Goal: Task Accomplishment & Management: Use online tool/utility

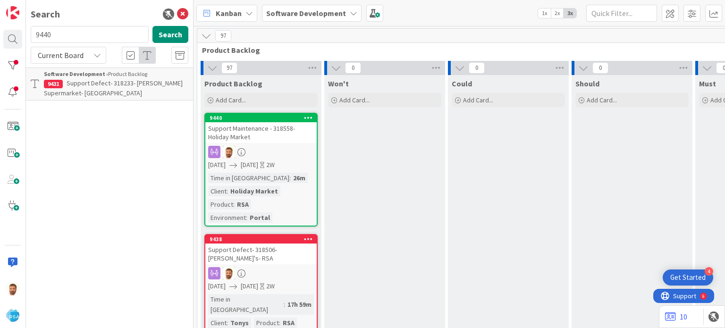
scroll to position [428, 995]
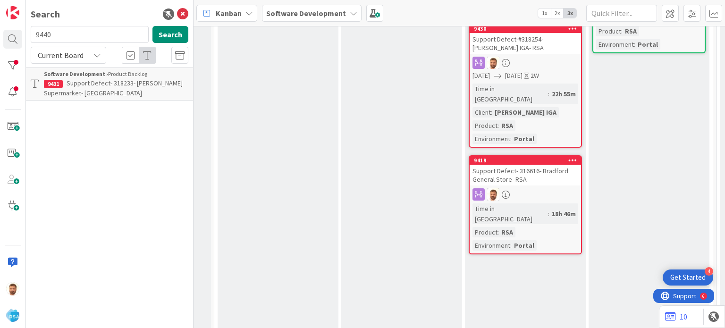
type input "9440"
click at [92, 86] on span "Support Maintenance - 318558- Holiday Market" at bounding box center [110, 88] width 132 height 18
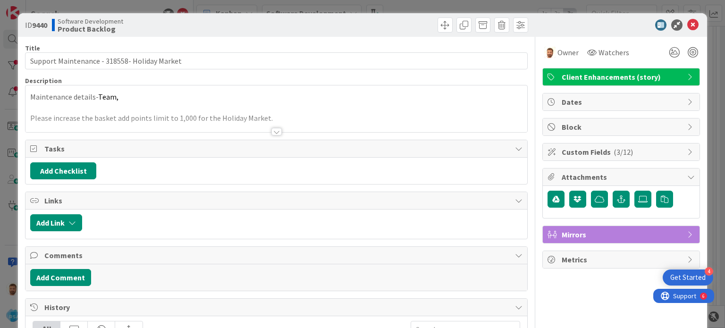
click at [445, 30] on div at bounding box center [403, 24] width 249 height 15
click at [437, 26] on span at bounding box center [444, 24] width 15 height 15
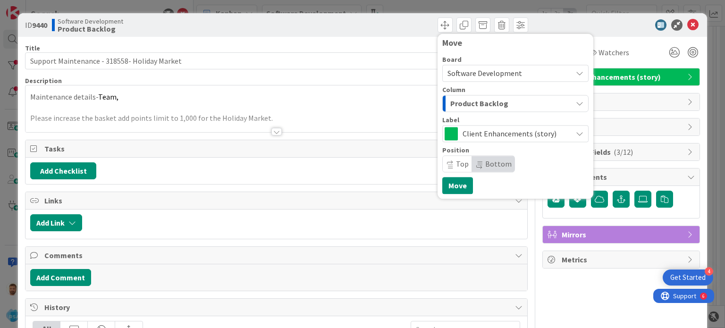
click at [458, 101] on span "Product Backlog" at bounding box center [479, 103] width 58 height 12
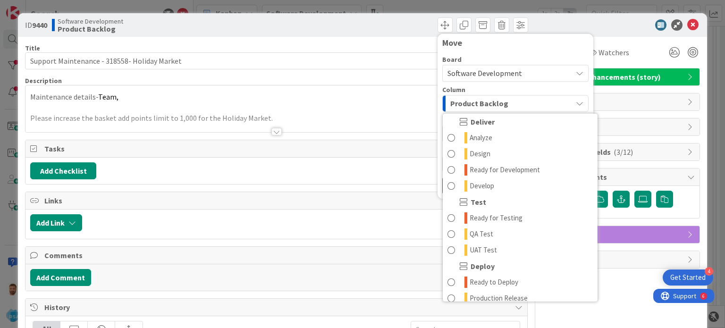
scroll to position [197, 0]
click at [447, 167] on span at bounding box center [451, 168] width 8 height 11
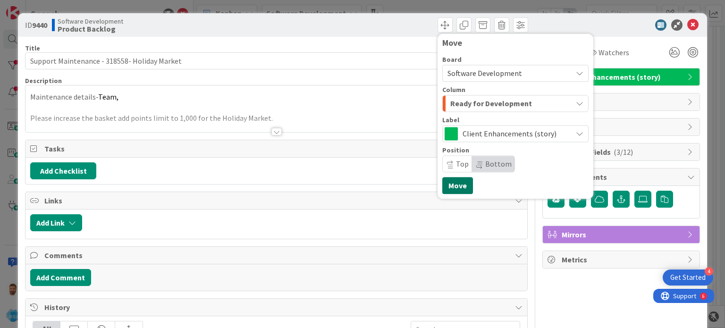
click at [445, 183] on button "Move" at bounding box center [457, 185] width 31 height 17
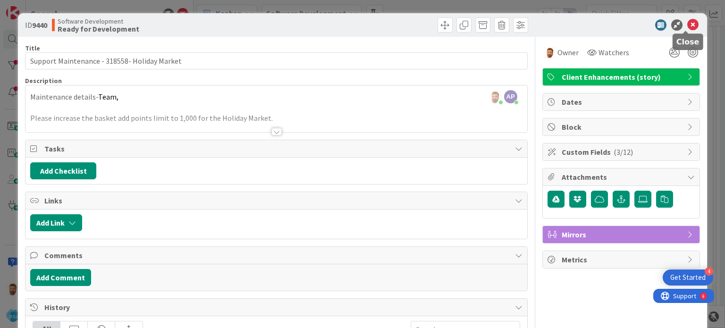
click at [687, 30] on icon at bounding box center [692, 24] width 11 height 11
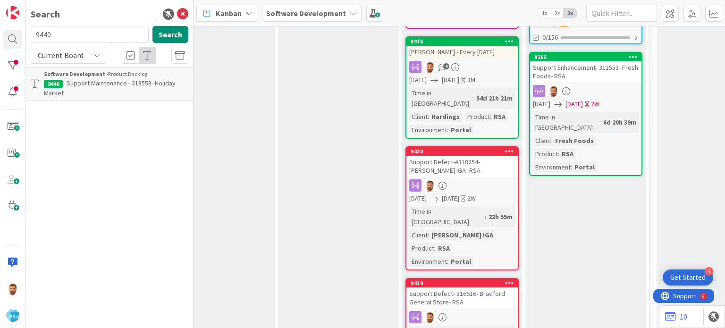
scroll to position [430, 1058]
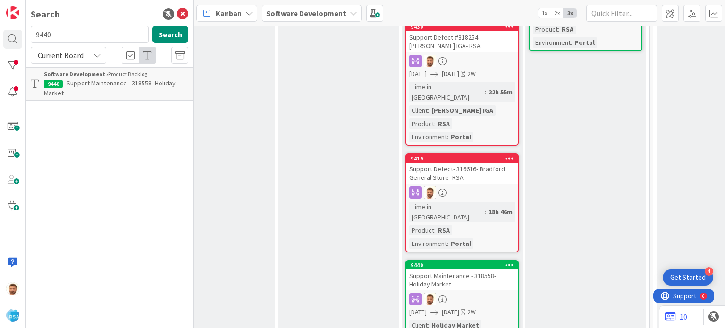
click at [472, 269] on div "Support Maintenance - 318558- Holiday Market" at bounding box center [461, 279] width 111 height 21
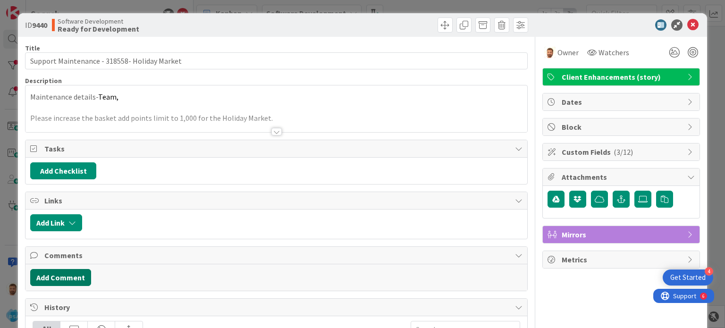
click at [77, 275] on button "Add Comment" at bounding box center [60, 277] width 61 height 17
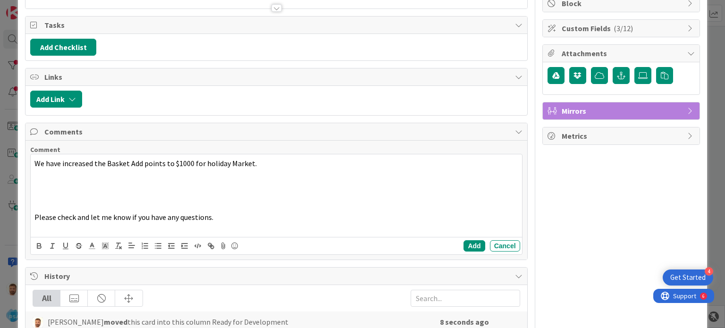
scroll to position [124, 0]
click at [53, 290] on div "All" at bounding box center [46, 298] width 27 height 16
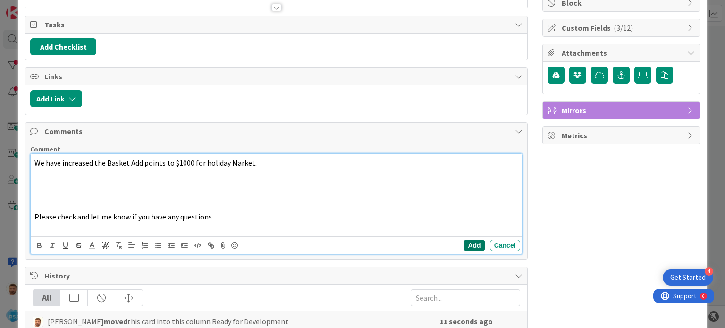
click at [472, 240] on button "Add" at bounding box center [473, 245] width 21 height 11
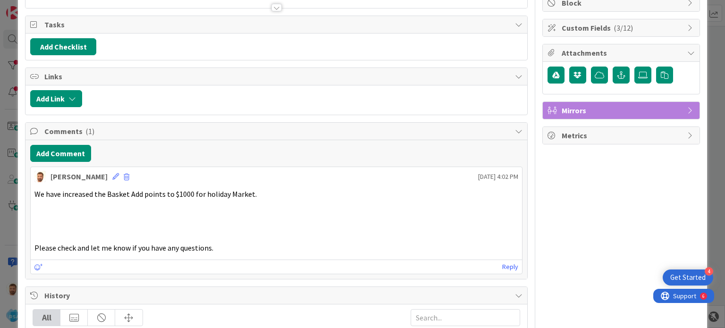
scroll to position [0, 0]
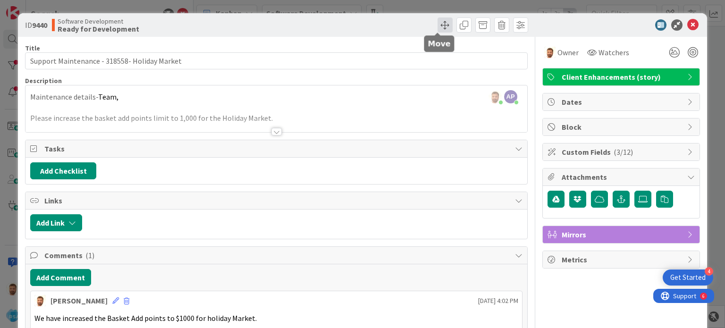
click at [438, 28] on span at bounding box center [444, 24] width 15 height 15
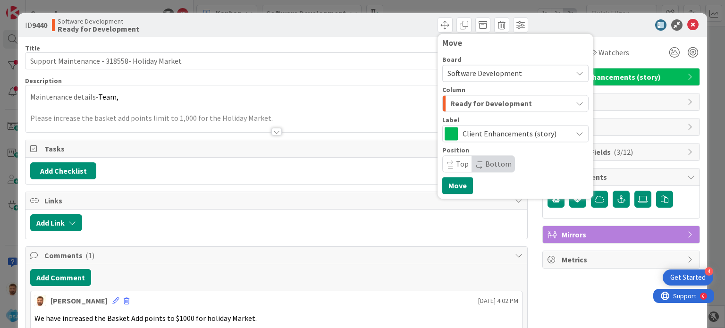
click at [462, 101] on span "Ready for Development" at bounding box center [491, 103] width 82 height 12
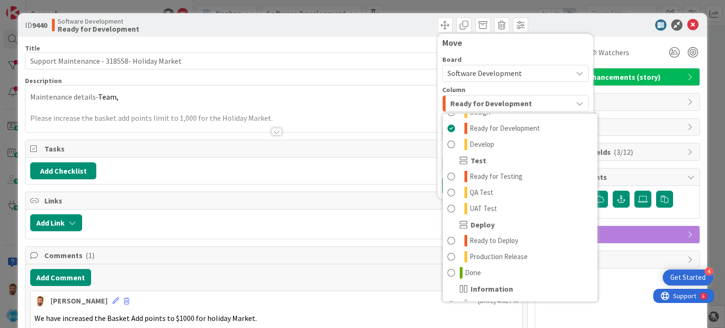
scroll to position [269, 0]
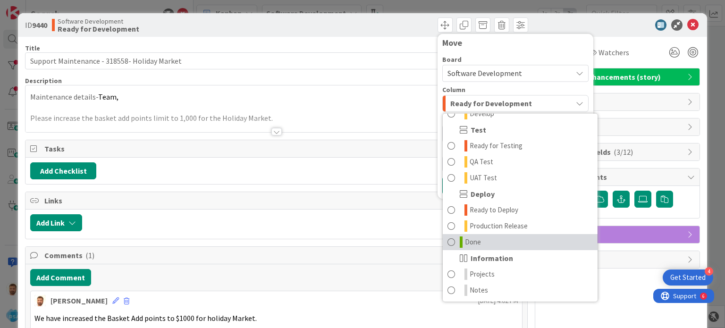
click at [447, 243] on span at bounding box center [451, 241] width 8 height 11
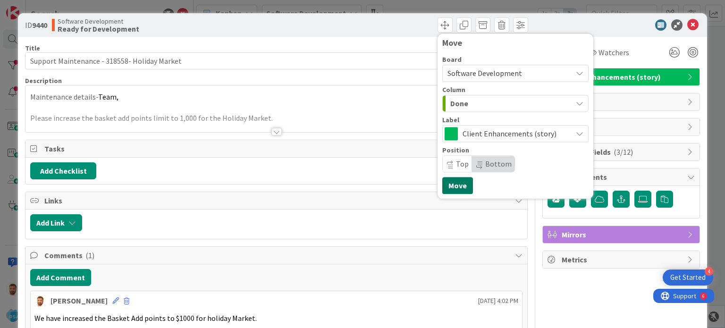
click at [443, 184] on button "Move" at bounding box center [457, 185] width 31 height 17
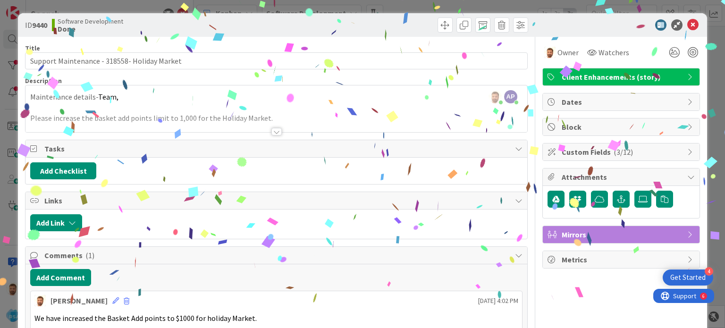
click at [687, 24] on icon at bounding box center [692, 24] width 11 height 11
